Goal: Transaction & Acquisition: Purchase product/service

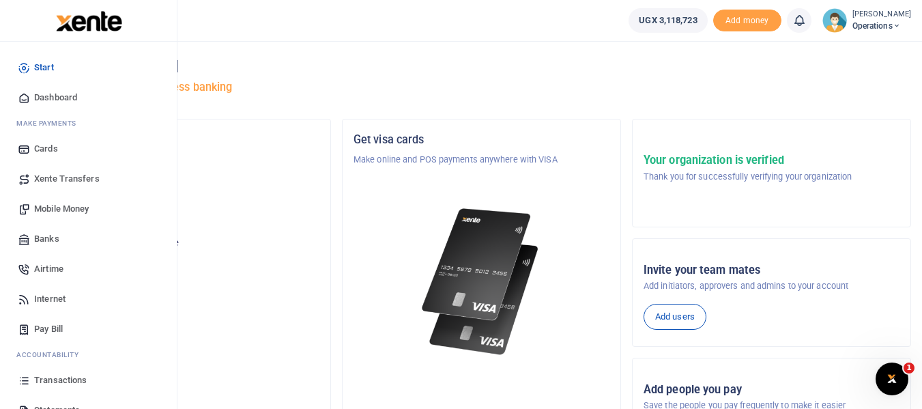
click at [46, 208] on span "Mobile Money" at bounding box center [61, 209] width 55 height 14
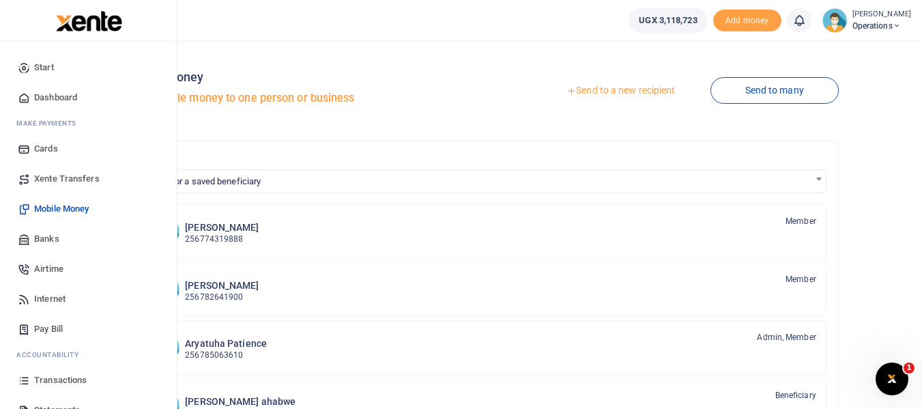
click at [76, 371] on link "Transactions" at bounding box center [88, 380] width 155 height 30
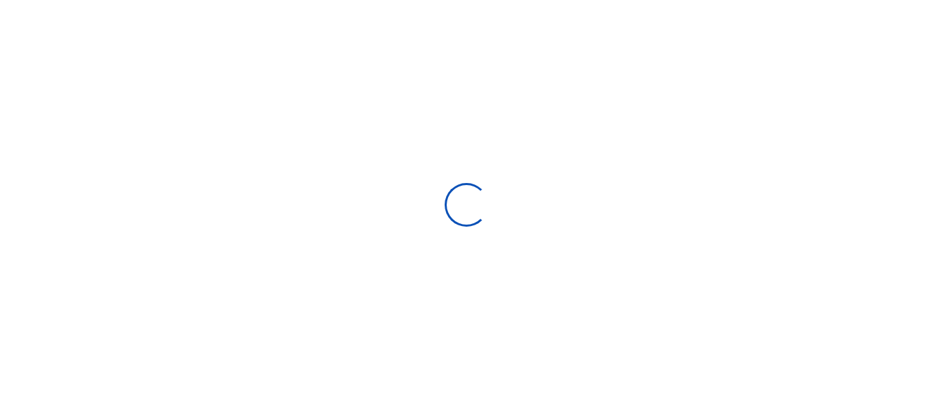
select select
type input "08/25/2025 - 09/23/2025"
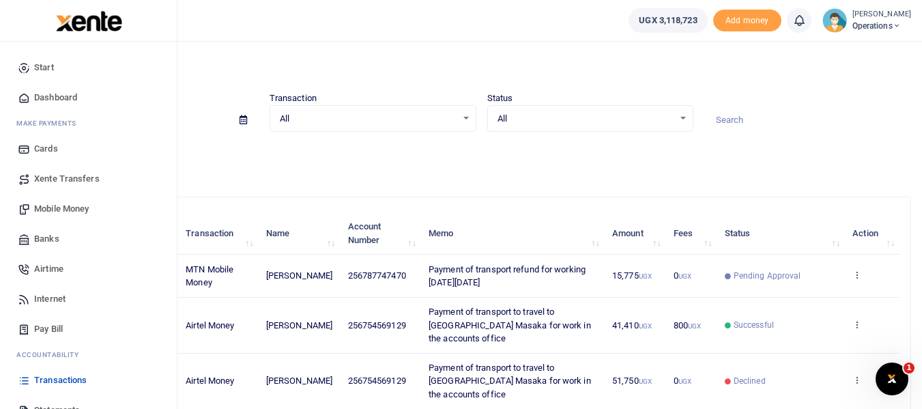
click at [50, 204] on span "Mobile Money" at bounding box center [61, 209] width 55 height 14
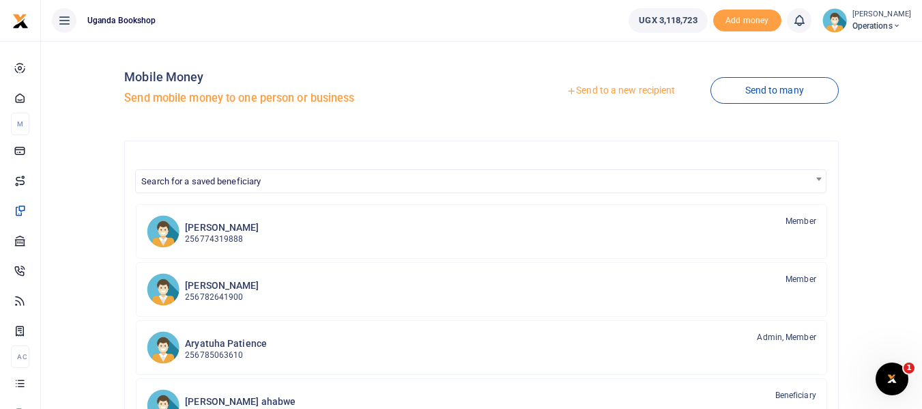
click at [641, 86] on link "Send to a new recipient" at bounding box center [621, 91] width 178 height 25
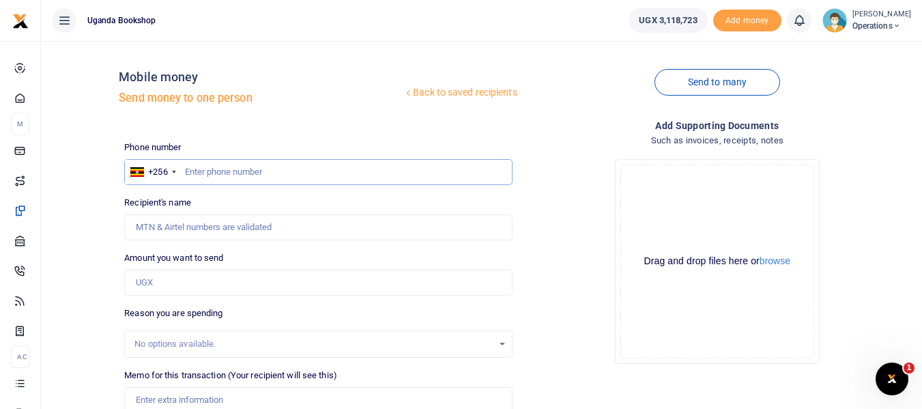
click at [239, 172] on input "text" at bounding box center [318, 172] width 388 height 26
type input "7"
type input "0779550877"
type input "[PERSON_NAME]"
type input "0779550877"
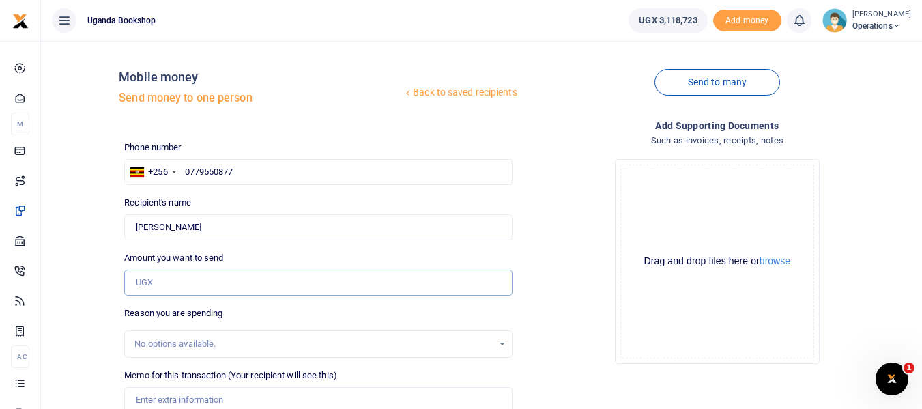
click at [167, 288] on input "Amount you want to send" at bounding box center [318, 283] width 388 height 26
type input "10,000"
click at [154, 399] on input "Memo for this transaction (Your recipient will see this)" at bounding box center [318, 400] width 388 height 26
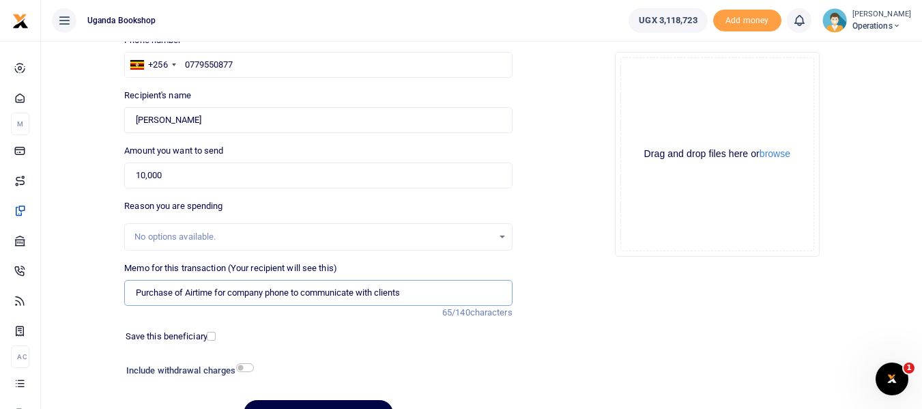
scroll to position [128, 0]
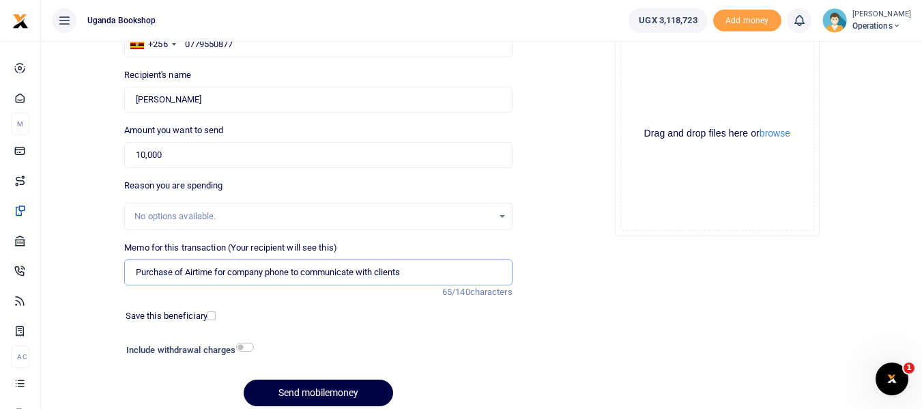
type input "Purchase of Airtime for company phone to communicate with clients"
click at [244, 348] on input "checkbox" at bounding box center [245, 347] width 18 height 9
checkbox input "true"
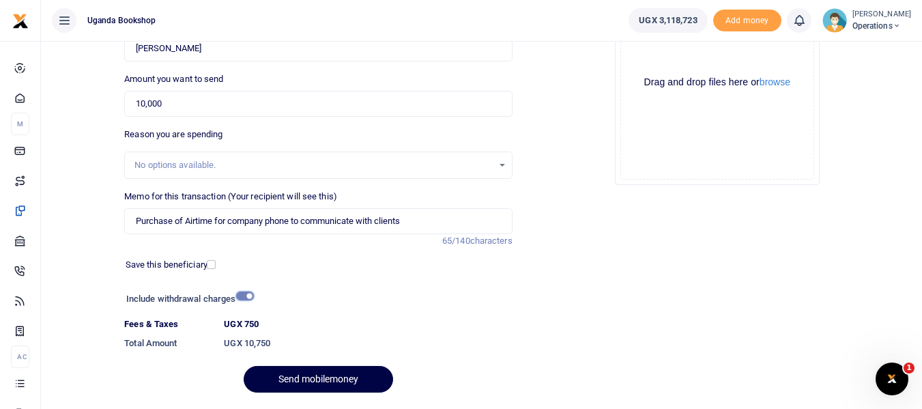
scroll to position [220, 0]
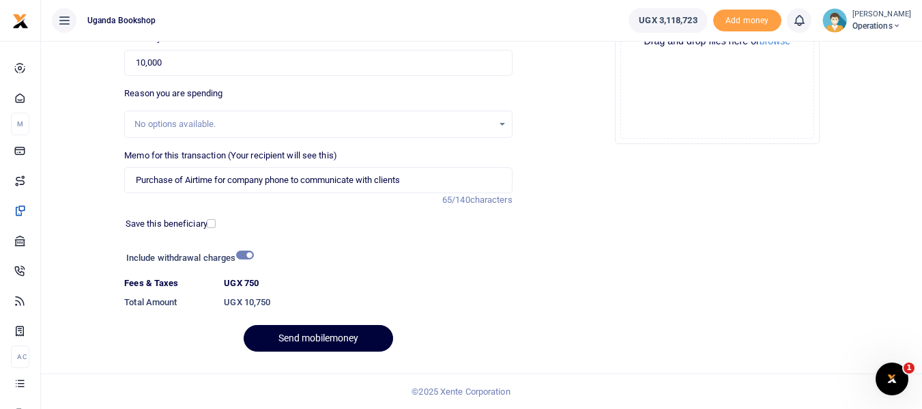
click at [298, 341] on button "Send mobilemoney" at bounding box center [319, 338] width 150 height 27
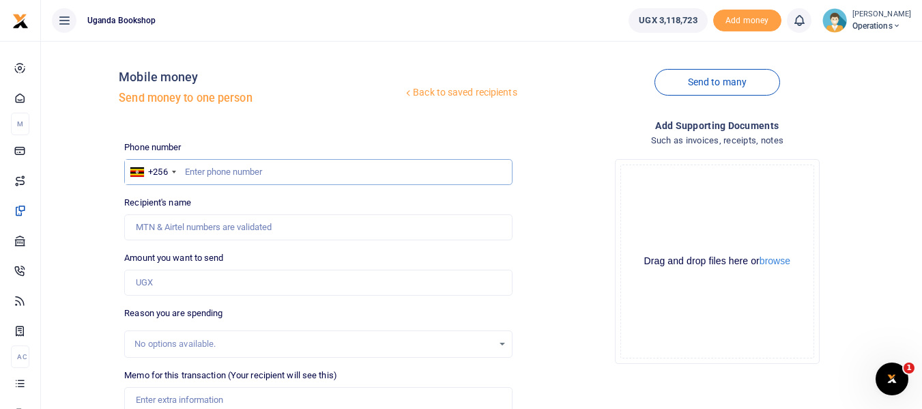
click at [227, 171] on input "text" at bounding box center [318, 172] width 388 height 26
type input "0709144505"
type input "[PERSON_NAME]"
type input "0709144505"
click at [231, 284] on input "Amount you want to send" at bounding box center [318, 283] width 388 height 26
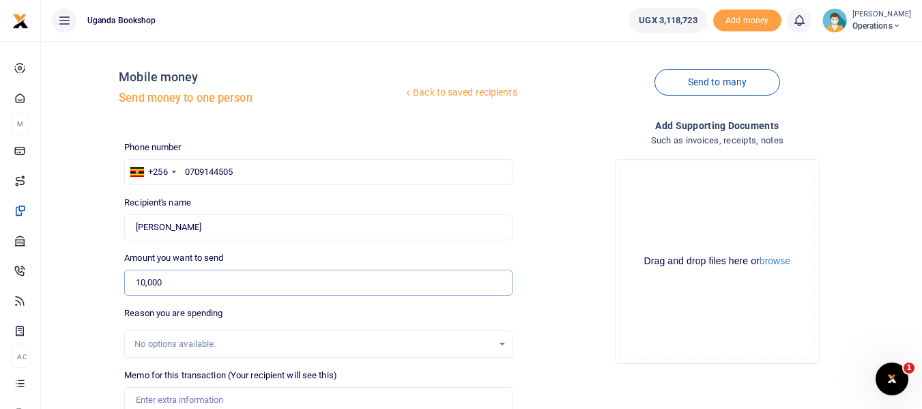
type input "10,000"
click at [190, 397] on input "Memo for this transaction (Your recipient will see this)" at bounding box center [318, 400] width 388 height 26
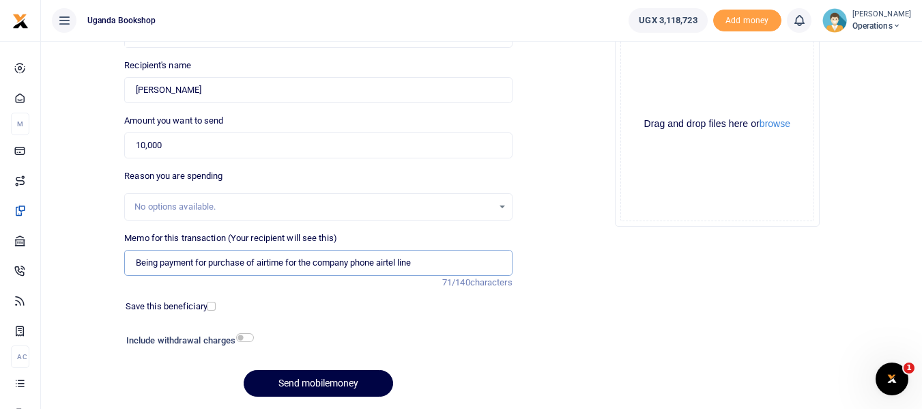
scroll to position [135, 0]
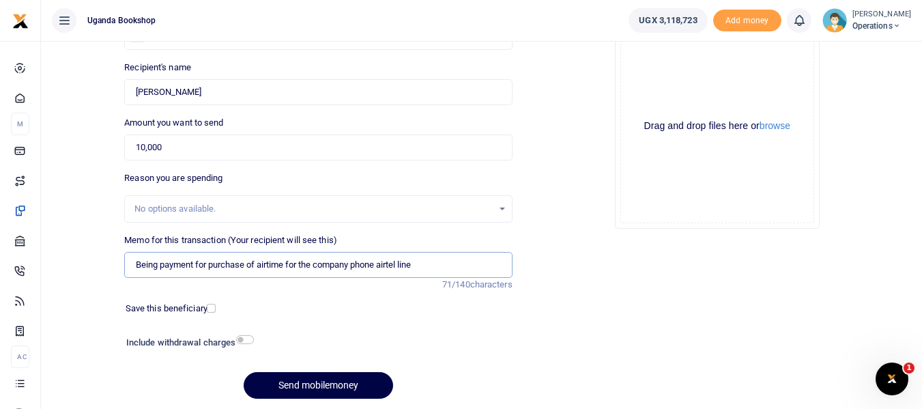
type input "Being payment for purchase of airtime for the company phone airtel line"
click at [248, 341] on input "checkbox" at bounding box center [245, 339] width 18 height 9
checkbox input "true"
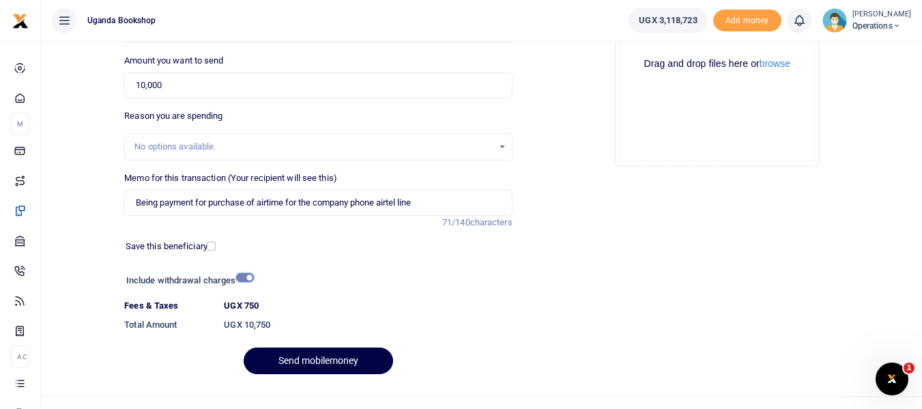
scroll to position [220, 0]
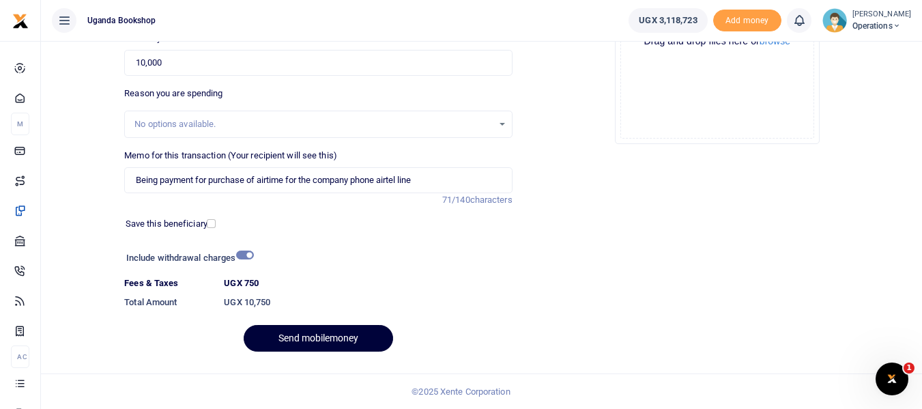
click at [348, 328] on button "Send mobilemoney" at bounding box center [319, 338] width 150 height 27
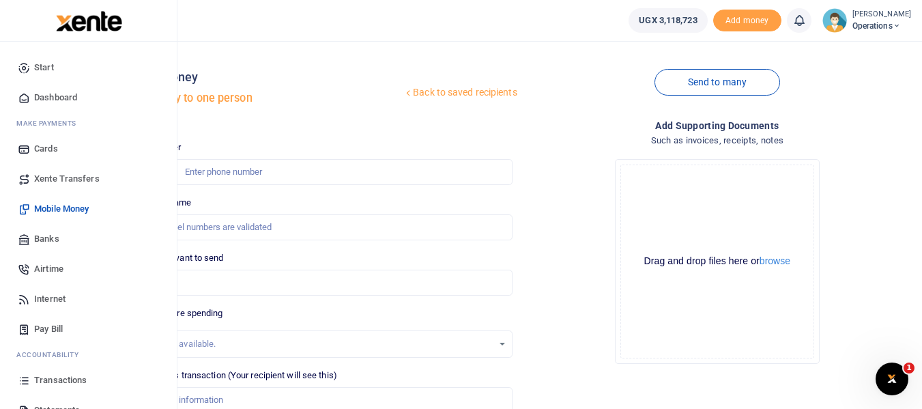
click at [39, 371] on link "Transactions" at bounding box center [88, 380] width 155 height 30
